Goal: Entertainment & Leisure: Consume media (video, audio)

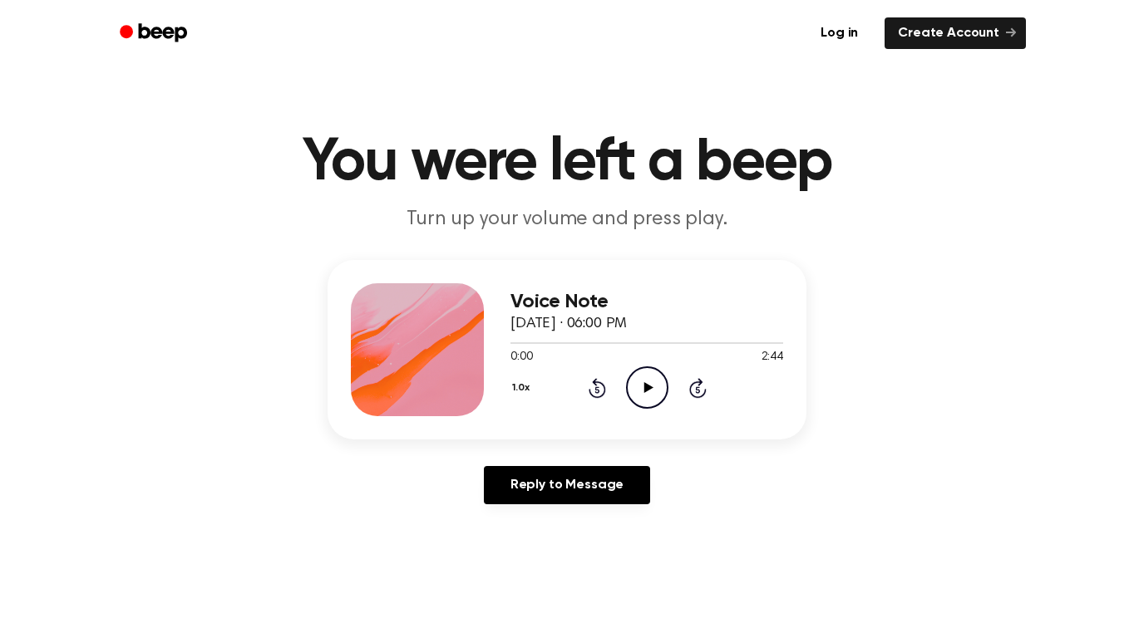
click at [646, 401] on icon "Play Audio" at bounding box center [647, 388] width 42 height 42
click at [641, 391] on icon "Play Audio" at bounding box center [647, 388] width 42 height 42
click at [648, 388] on icon at bounding box center [647, 387] width 9 height 11
